Goal: Complete application form: Complete application form

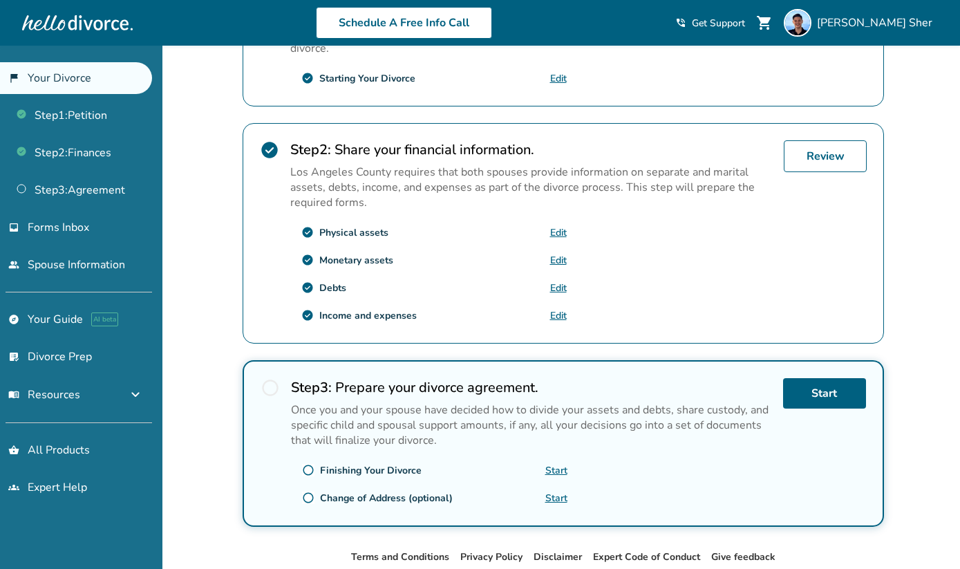
scroll to position [363, 0]
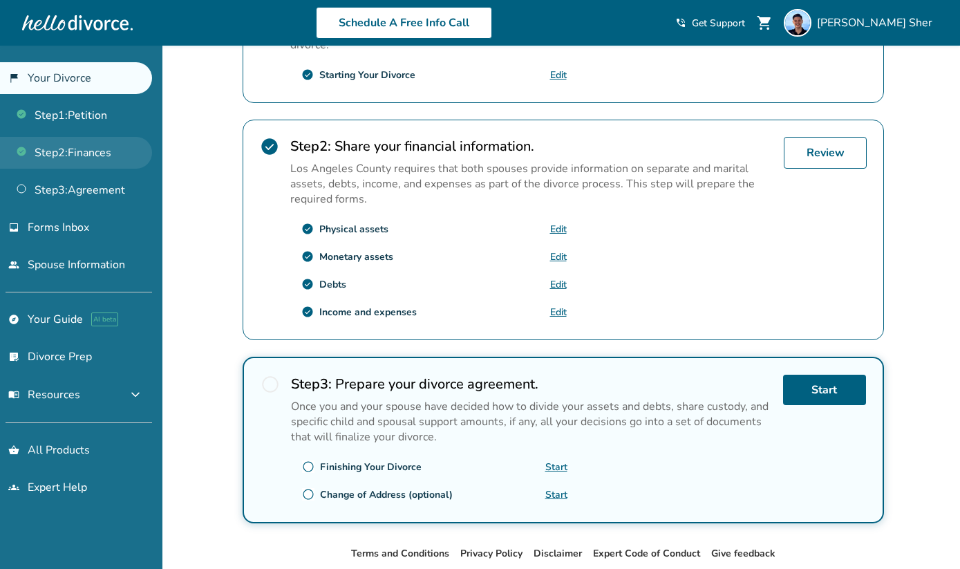
click at [102, 161] on link "Step 2 : Finances" at bounding box center [76, 153] width 152 height 32
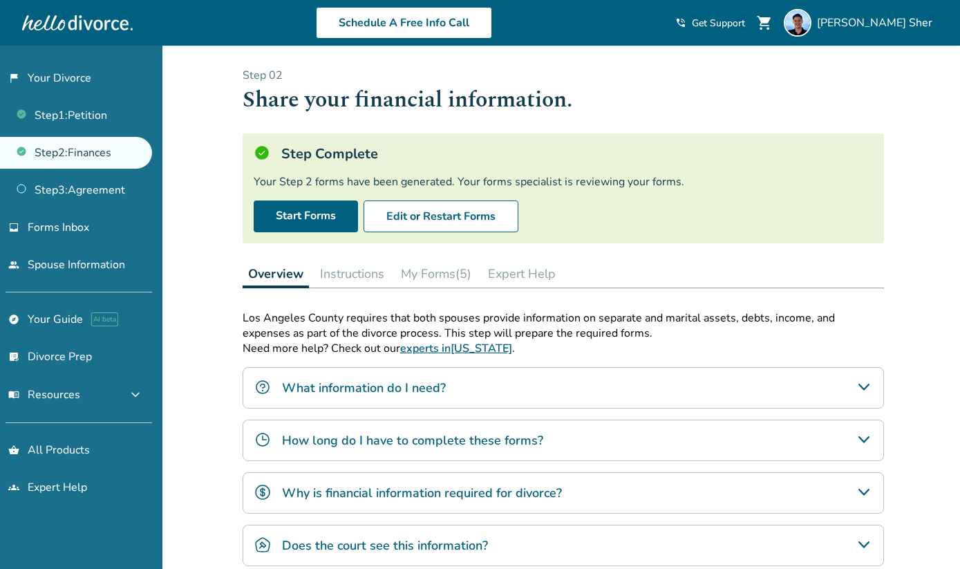
click at [429, 265] on button "My Forms (5)" at bounding box center [436, 274] width 82 height 28
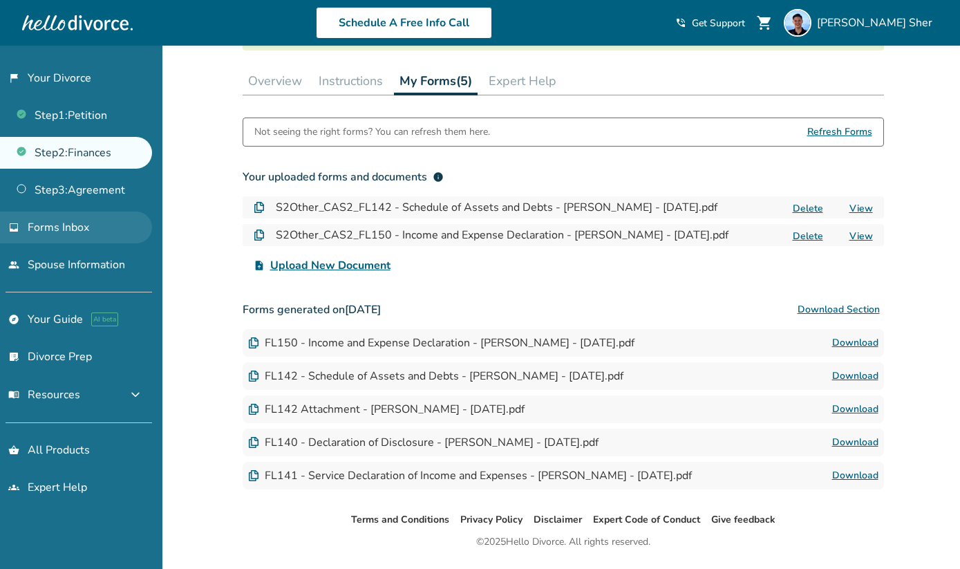
click at [115, 216] on link "inbox Forms Inbox" at bounding box center [76, 227] width 152 height 32
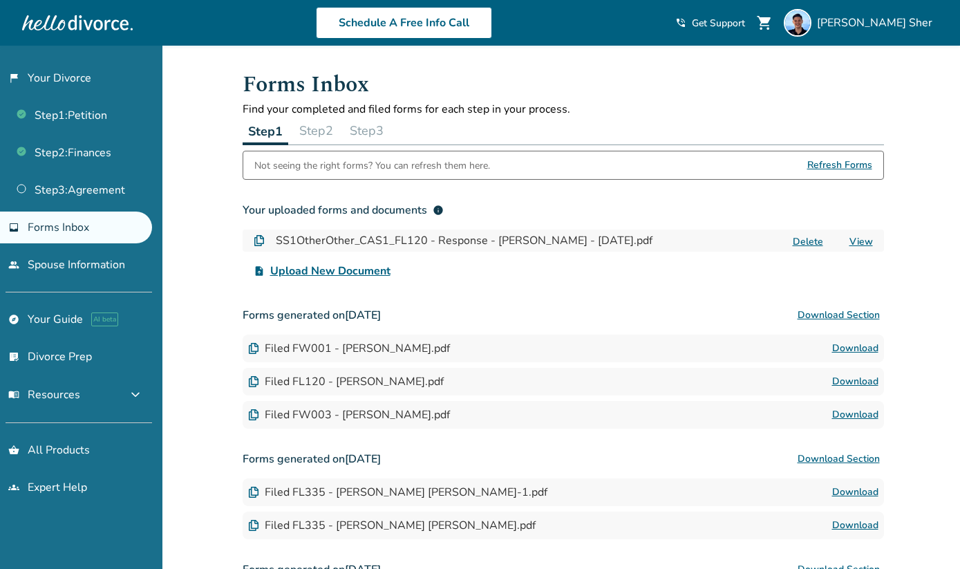
click at [383, 133] on button "Step 3" at bounding box center [366, 131] width 45 height 28
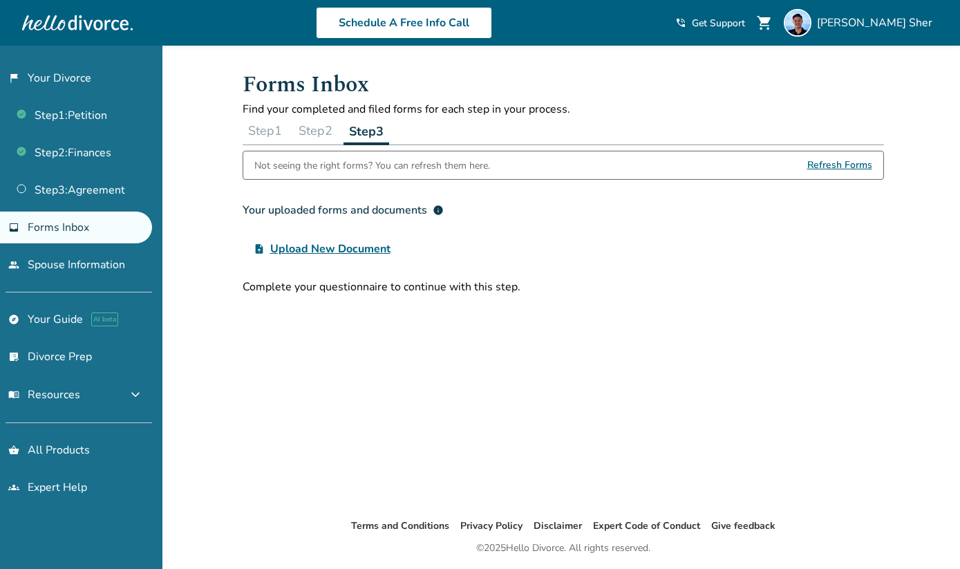
click at [301, 131] on button "Step 2" at bounding box center [315, 131] width 45 height 28
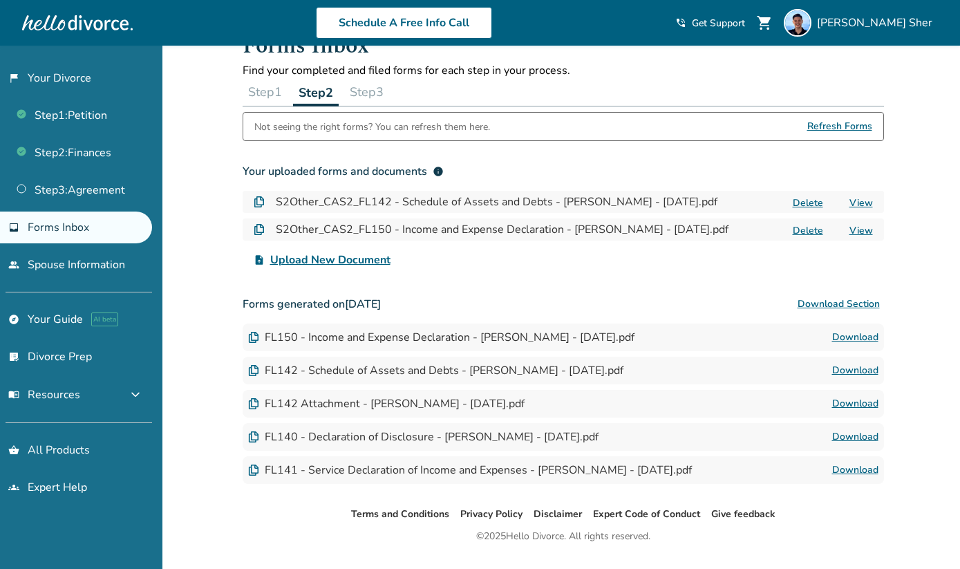
scroll to position [73, 0]
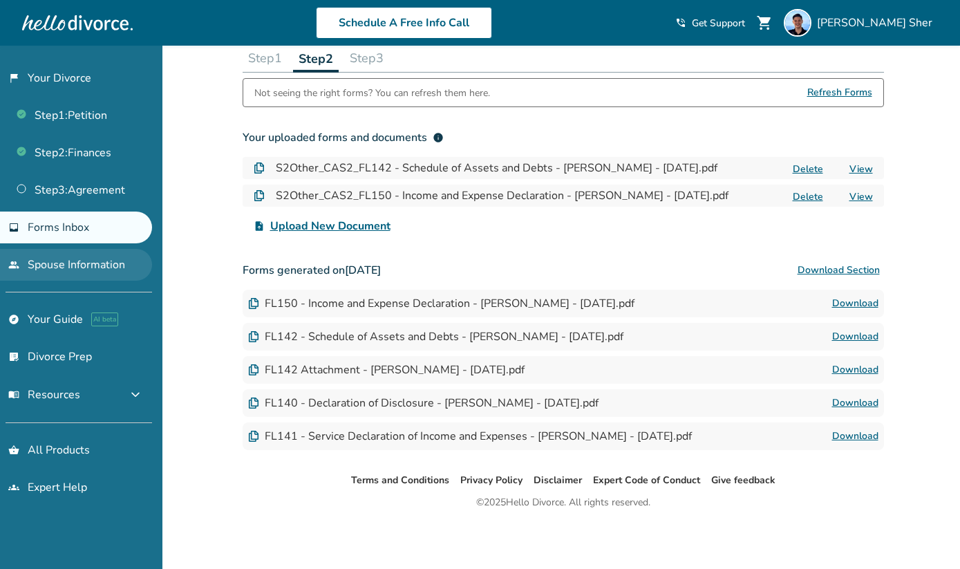
click at [86, 259] on link "people Spouse Information" at bounding box center [76, 265] width 152 height 32
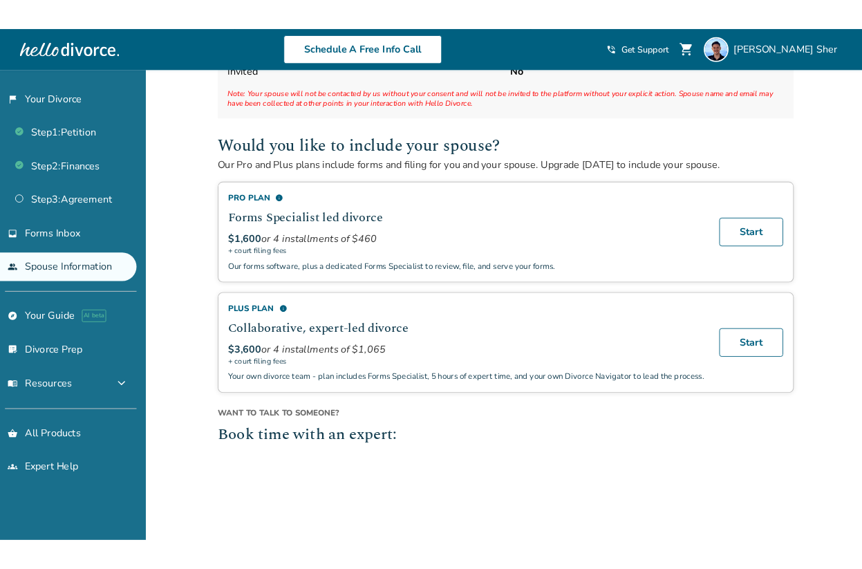
scroll to position [45, 0]
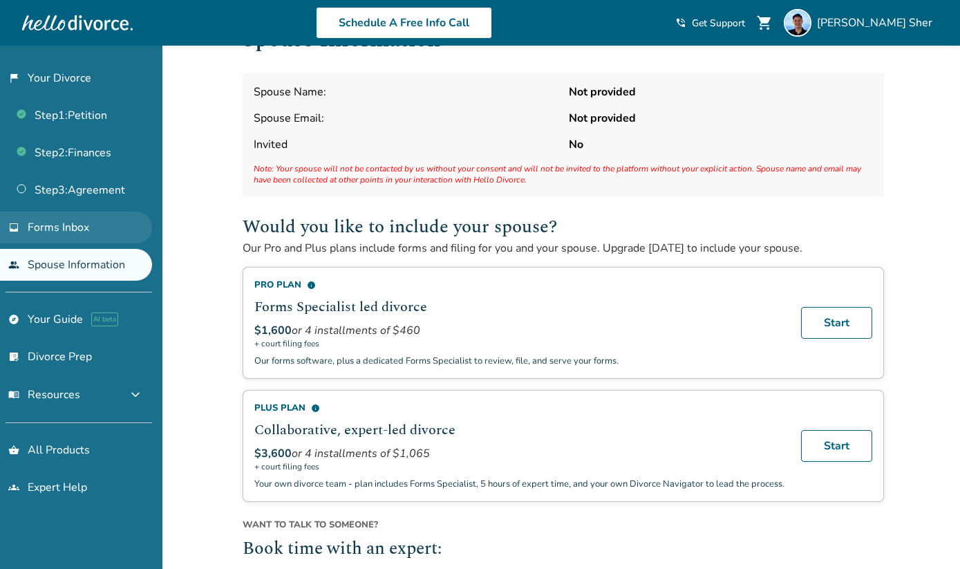
click at [117, 227] on link "inbox Forms Inbox" at bounding box center [76, 227] width 152 height 32
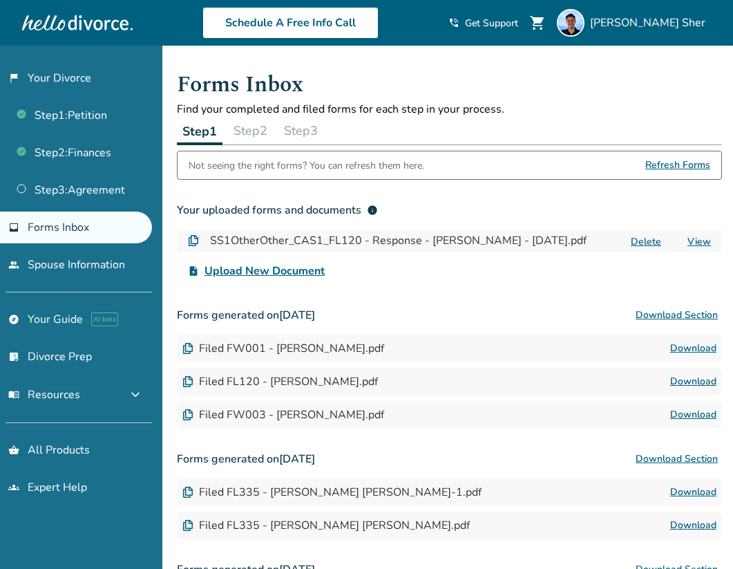
click at [255, 135] on button "Step 2" at bounding box center [250, 131] width 45 height 28
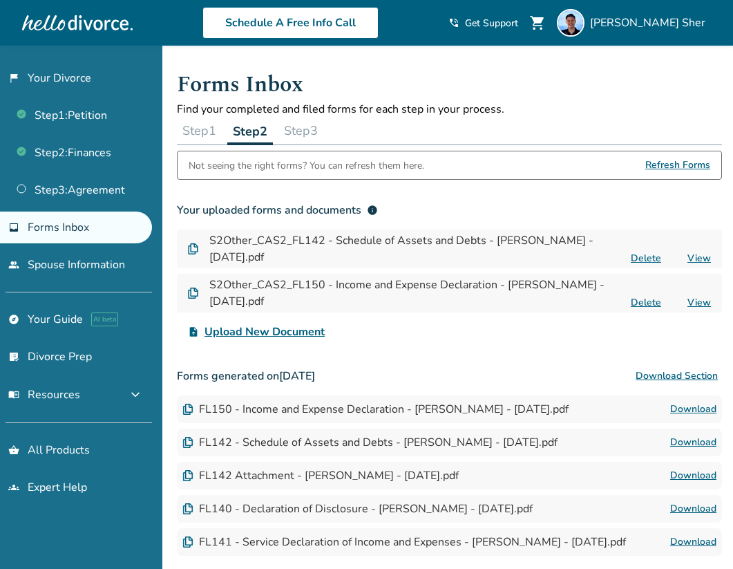
click at [314, 127] on button "Step 3" at bounding box center [300, 131] width 45 height 28
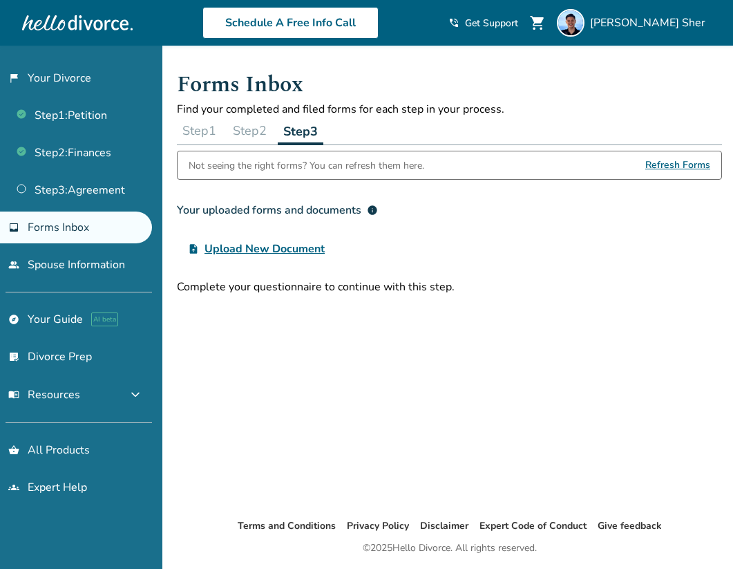
click at [272, 128] on button "Step 2" at bounding box center [249, 131] width 45 height 28
